Goal: Use online tool/utility: Use online tool/utility

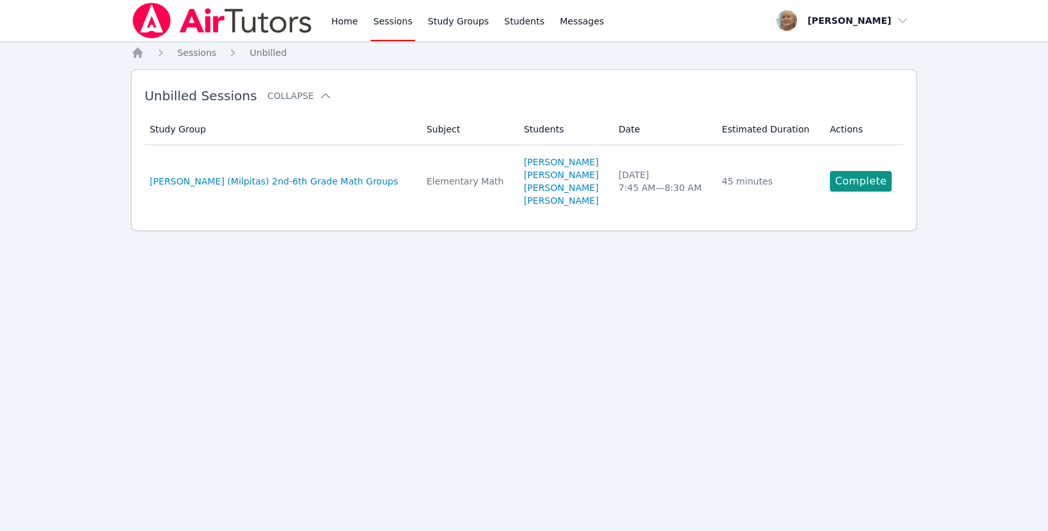
click at [496, 192] on link "Complete" at bounding box center [861, 181] width 62 height 21
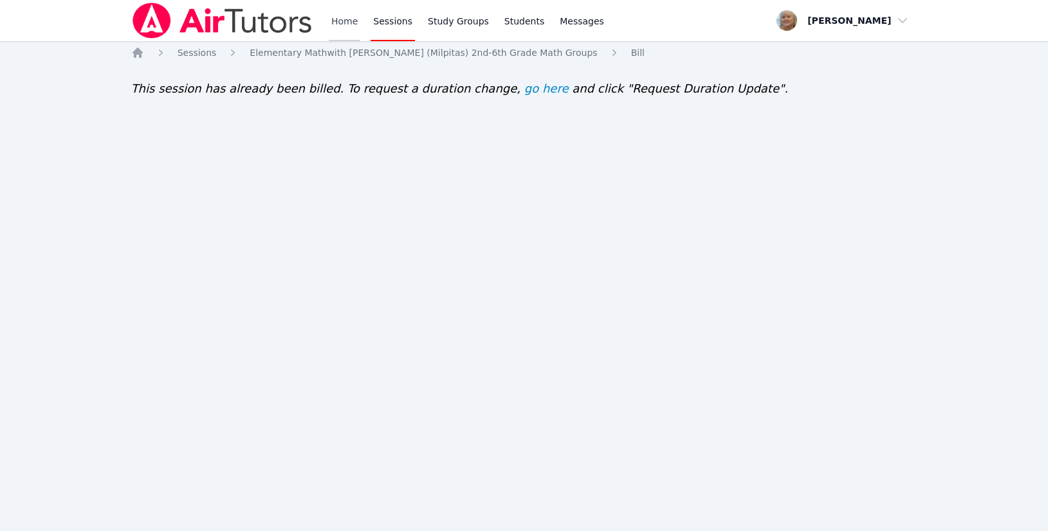
click at [360, 27] on link "Home" at bounding box center [345, 20] width 32 height 41
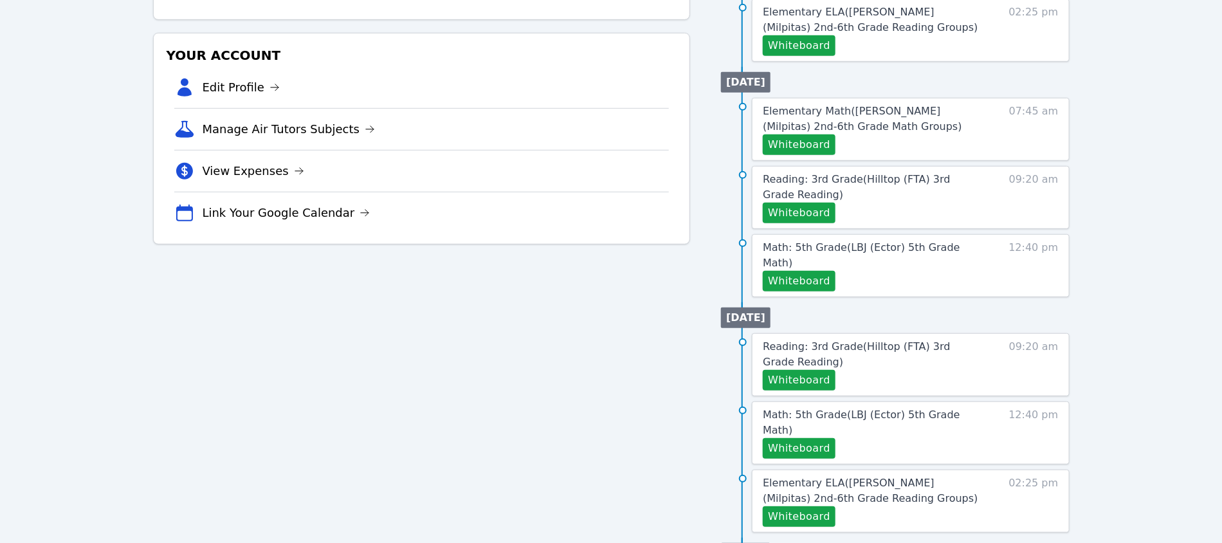
scroll to position [342, 0]
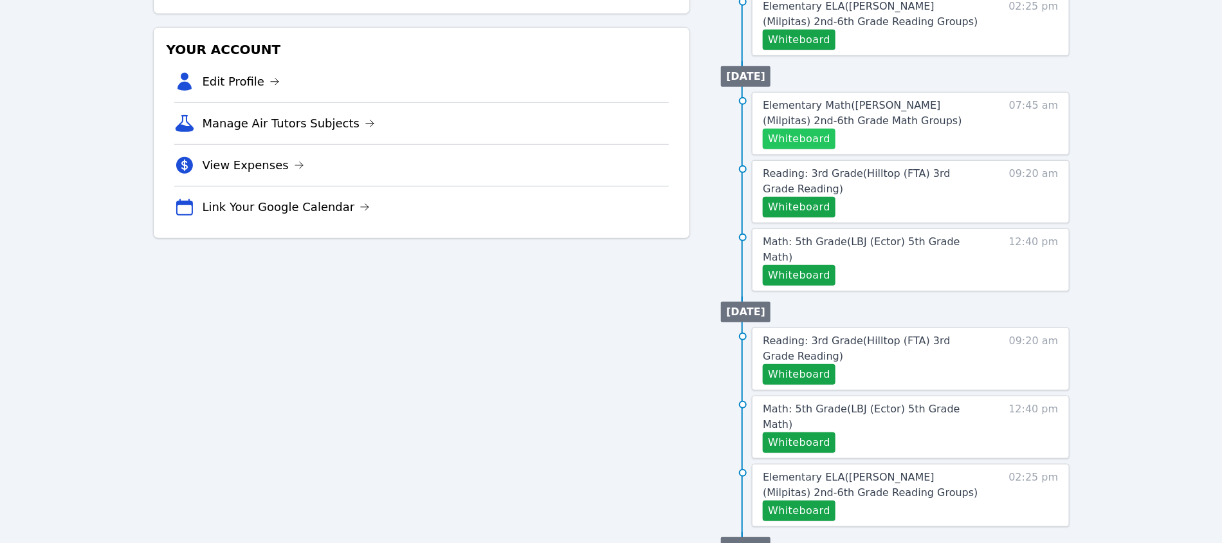
click at [808, 149] on button "Whiteboard" at bounding box center [799, 139] width 73 height 21
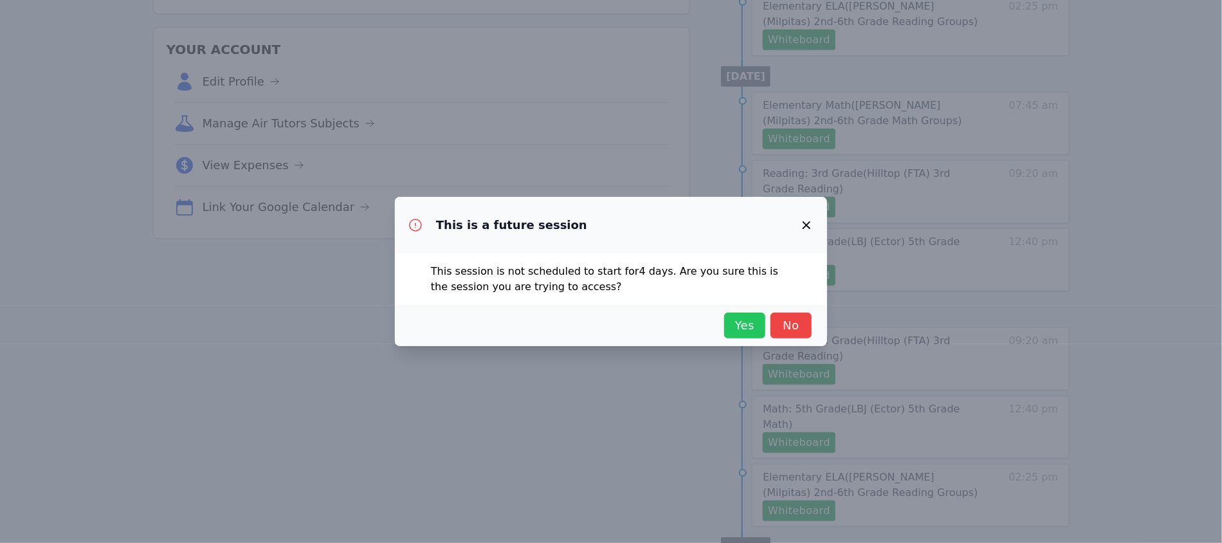
click at [759, 334] on span "Yes" at bounding box center [745, 325] width 28 height 18
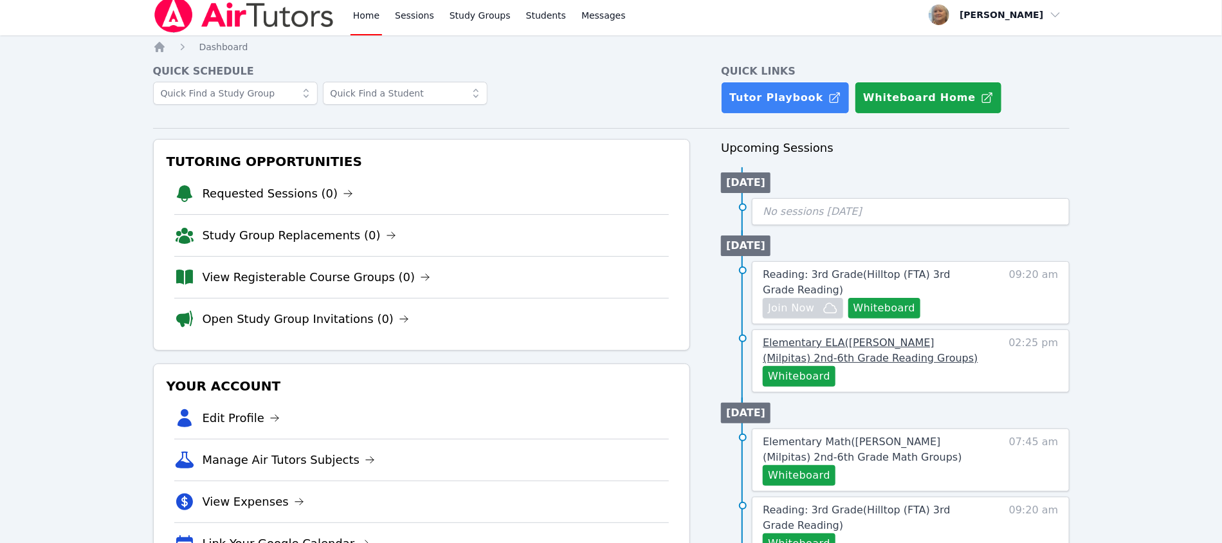
scroll to position [0, 0]
